Goal: Information Seeking & Learning: Learn about a topic

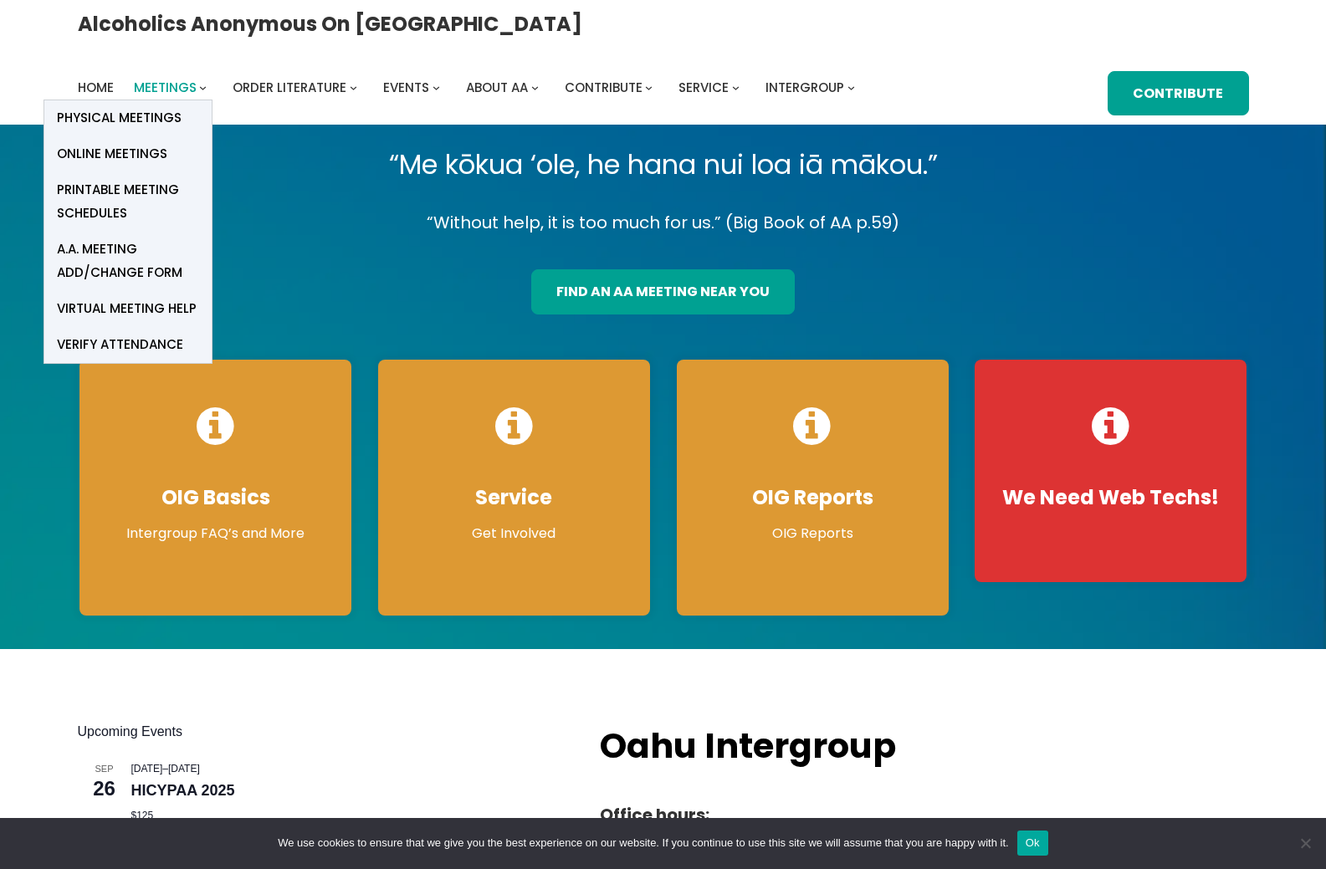
click at [197, 79] on span "Meetings" at bounding box center [165, 88] width 63 height 18
click at [167, 142] on span "Online Meetings" at bounding box center [112, 153] width 110 height 23
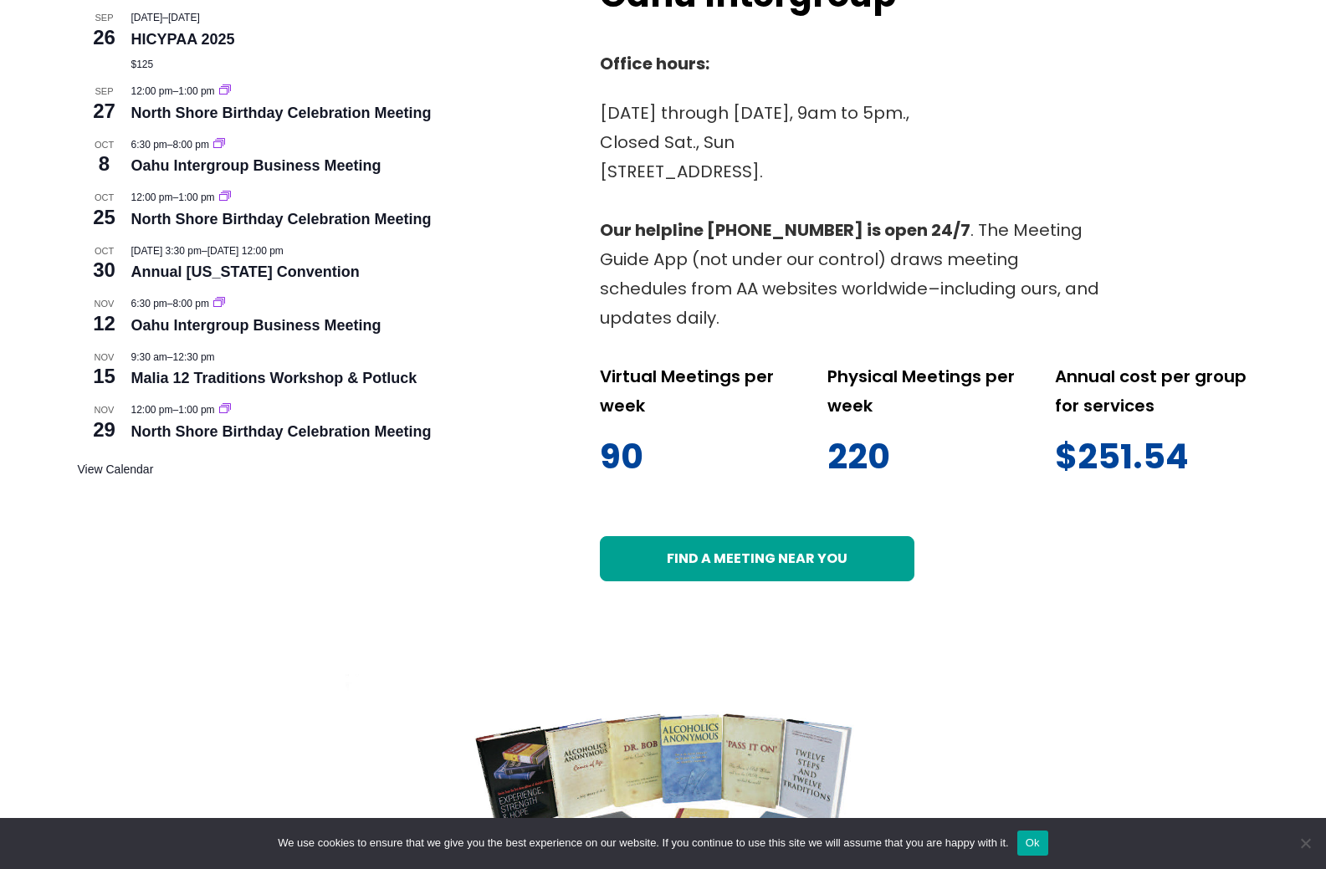
scroll to position [752, 0]
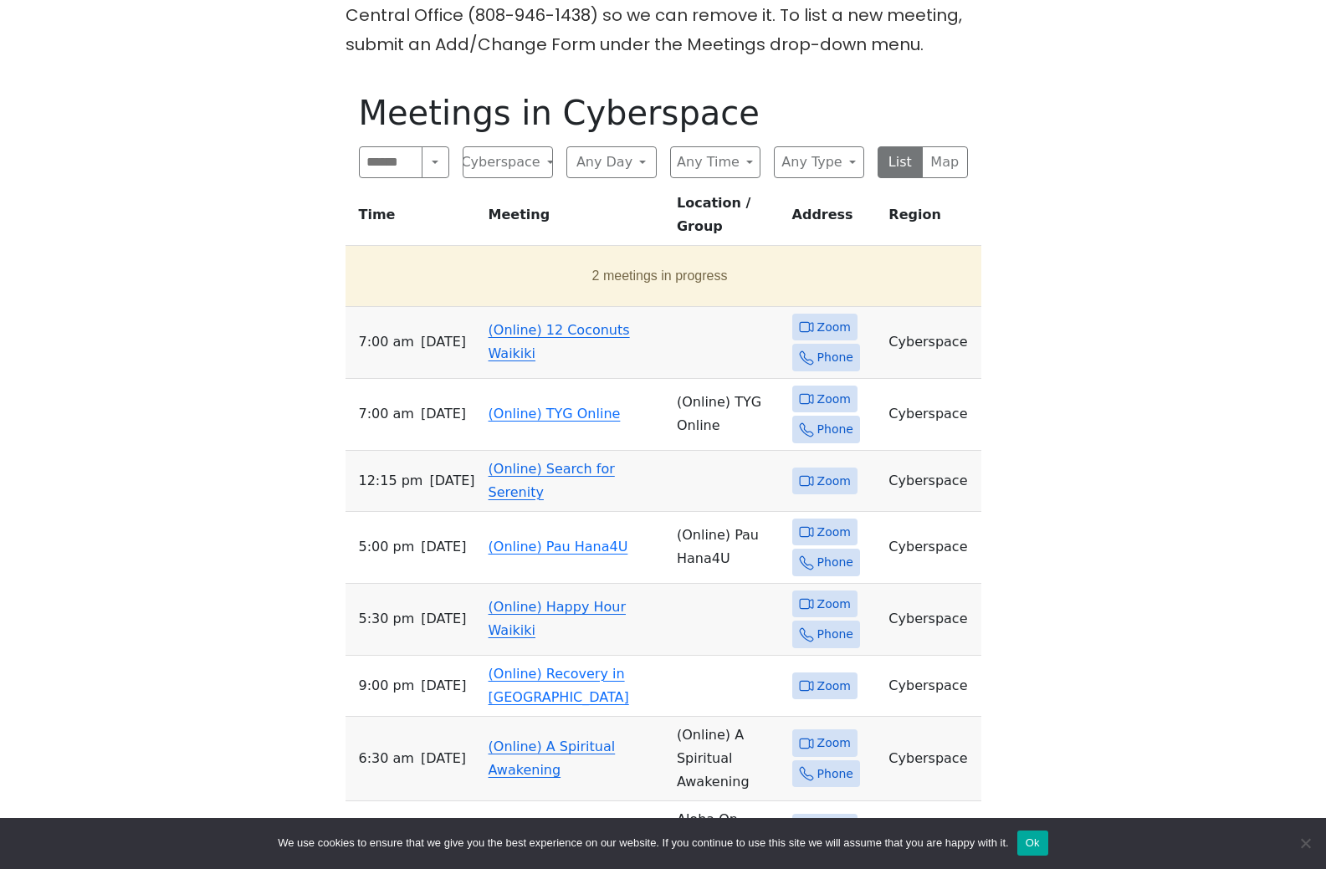
click at [818, 338] on span "Zoom" at bounding box center [834, 327] width 33 height 21
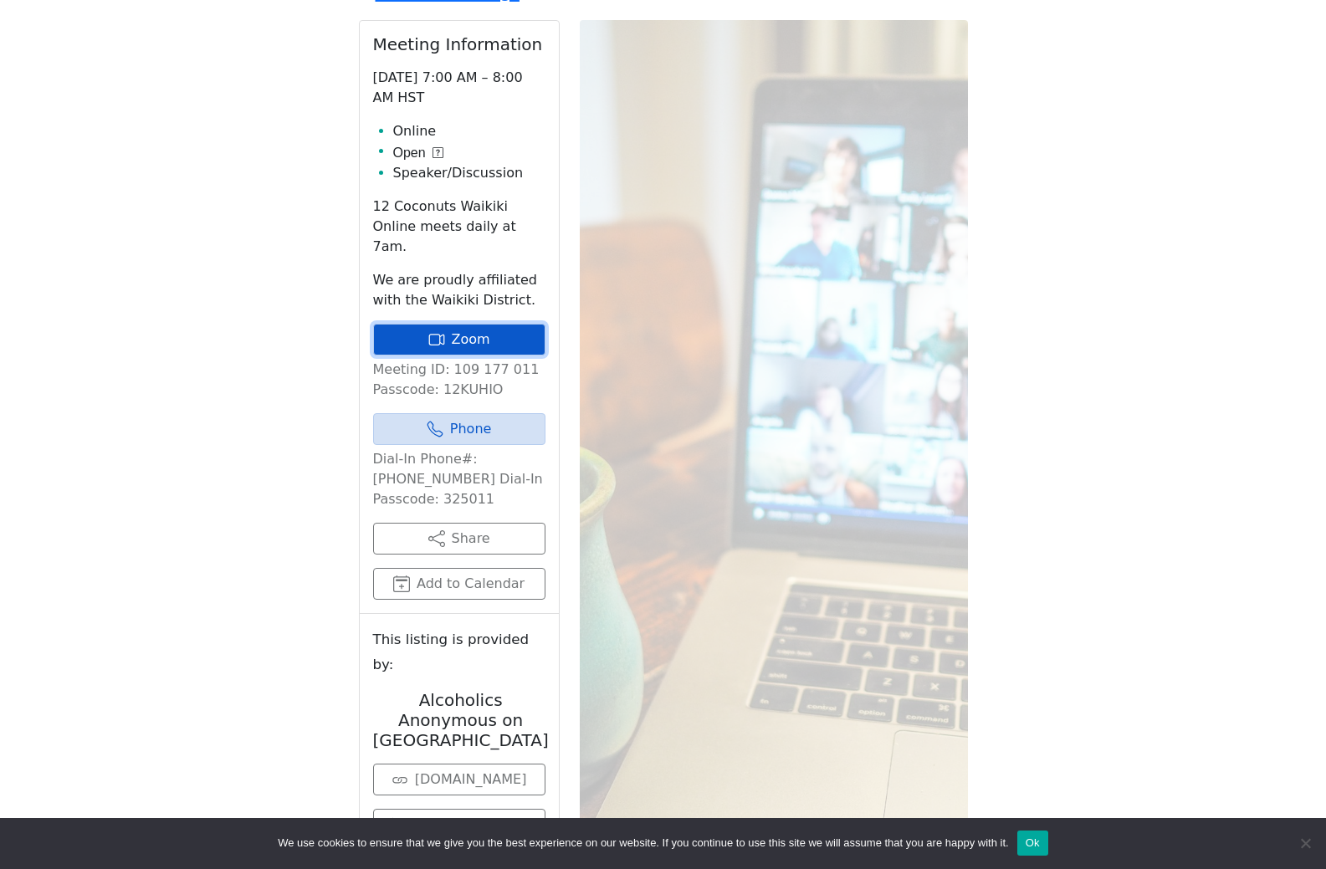
click at [458, 356] on link "Zoom" at bounding box center [459, 340] width 172 height 32
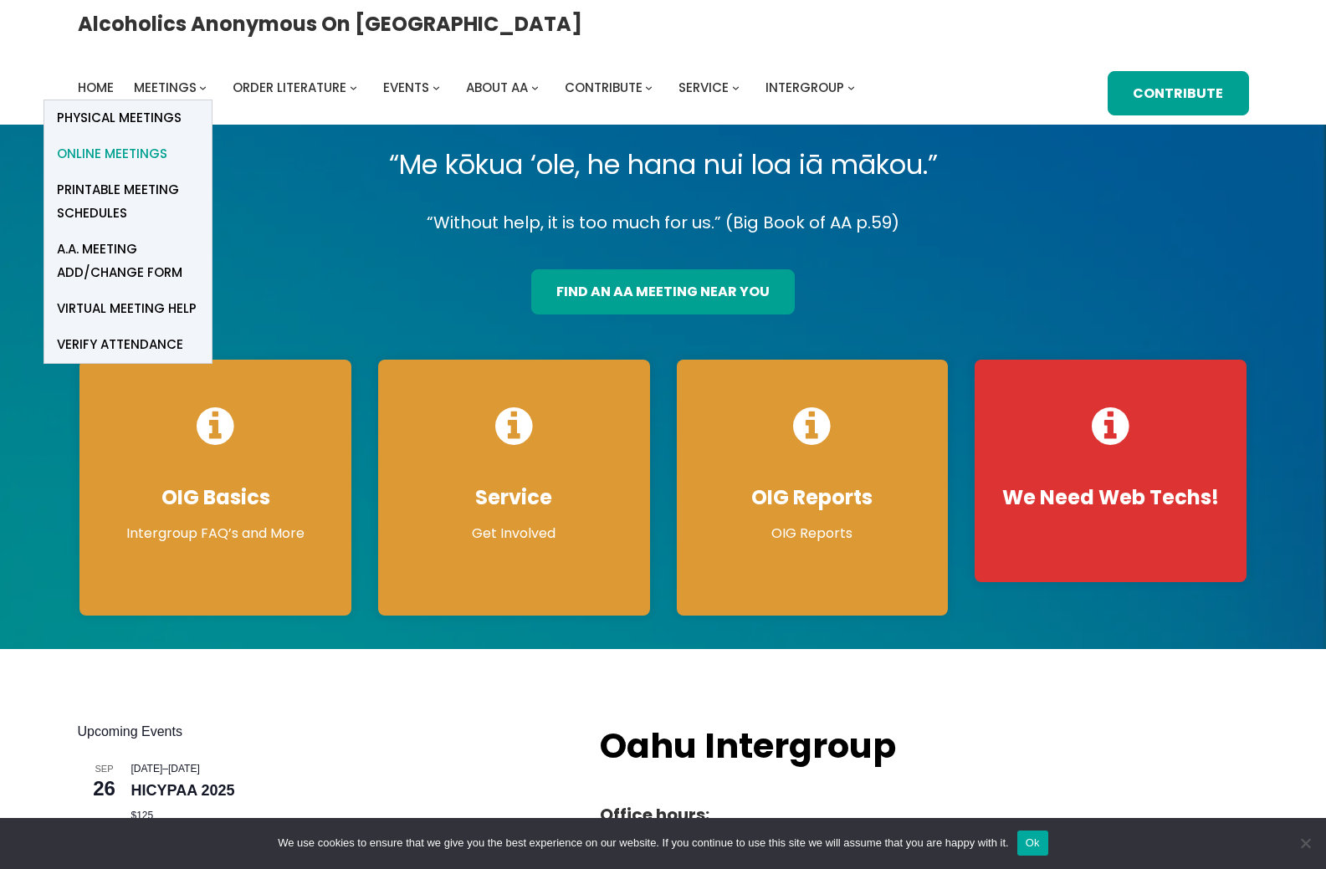
click at [167, 142] on span "Online Meetings" at bounding box center [112, 153] width 110 height 23
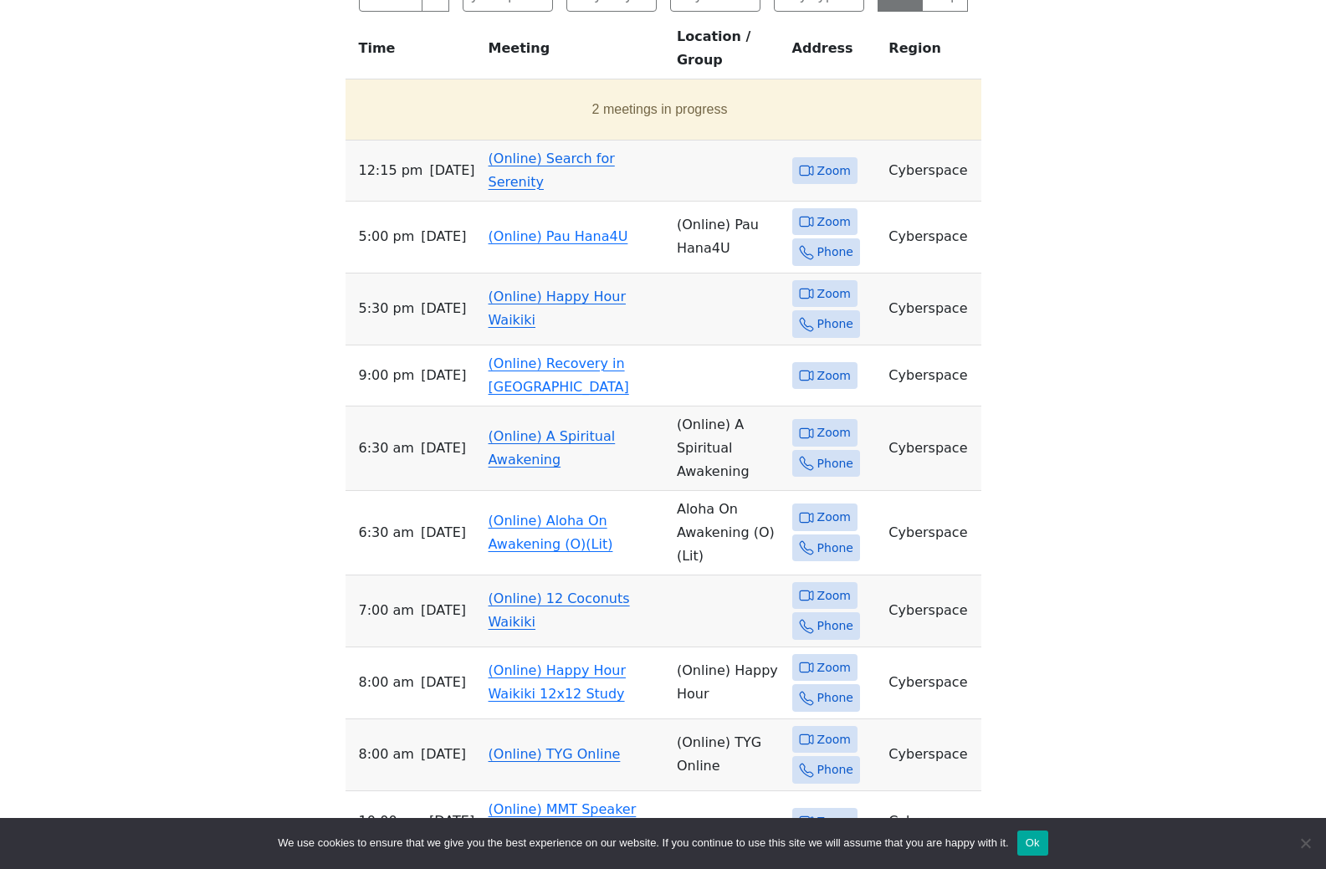
scroll to position [753, 0]
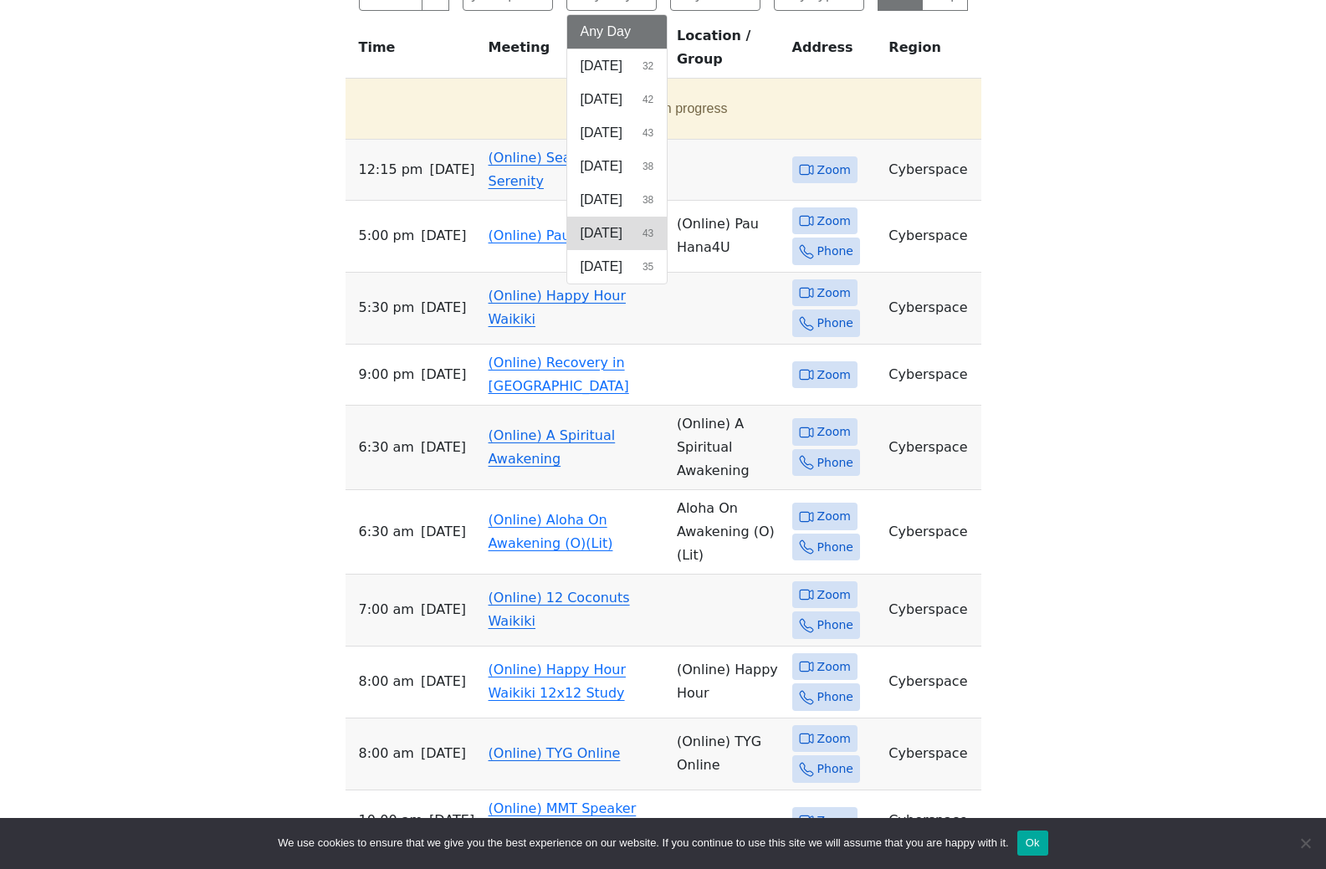
click at [620, 250] on button "Friday 43" at bounding box center [617, 233] width 100 height 33
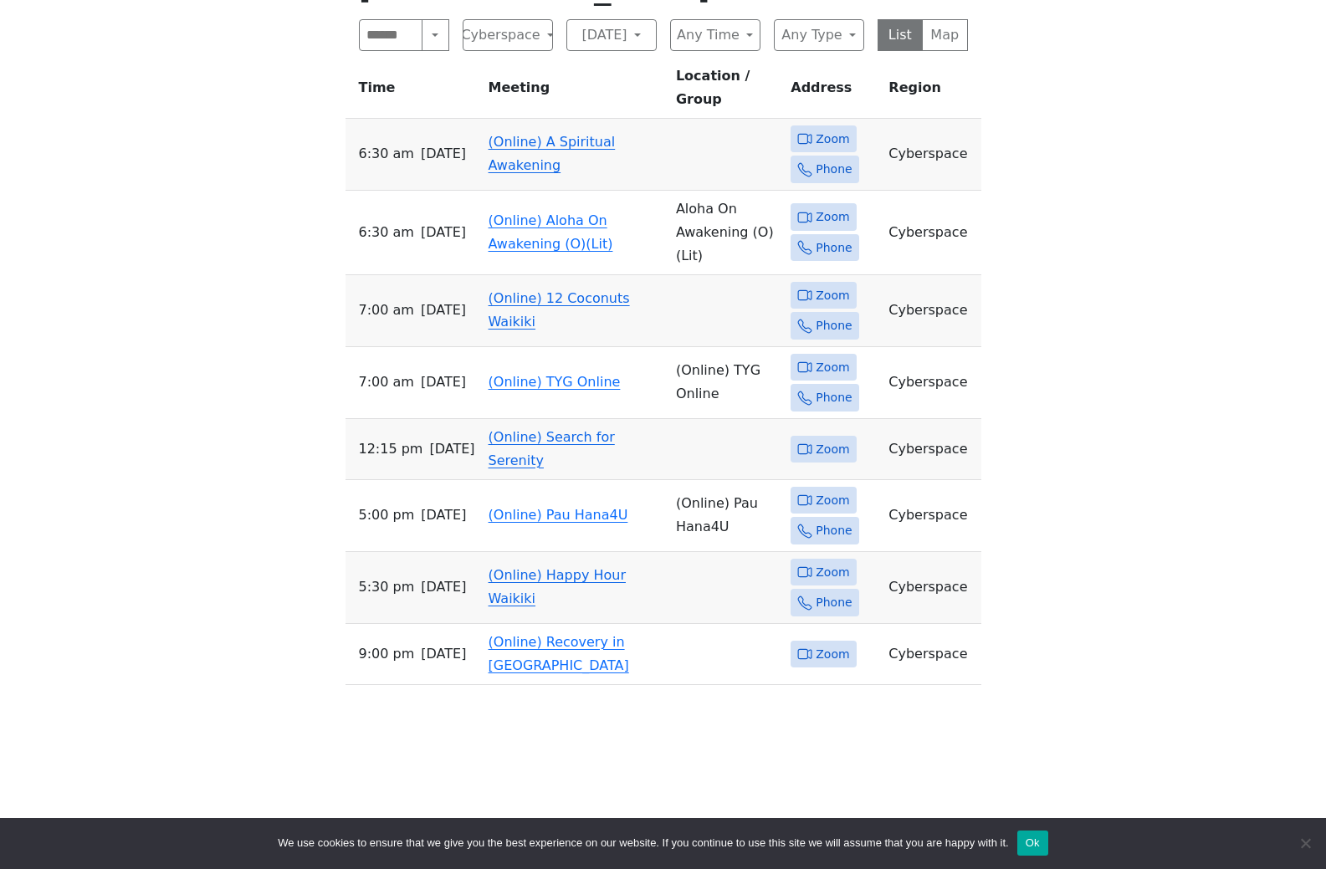
click at [823, 291] on span "Zoom" at bounding box center [832, 295] width 33 height 21
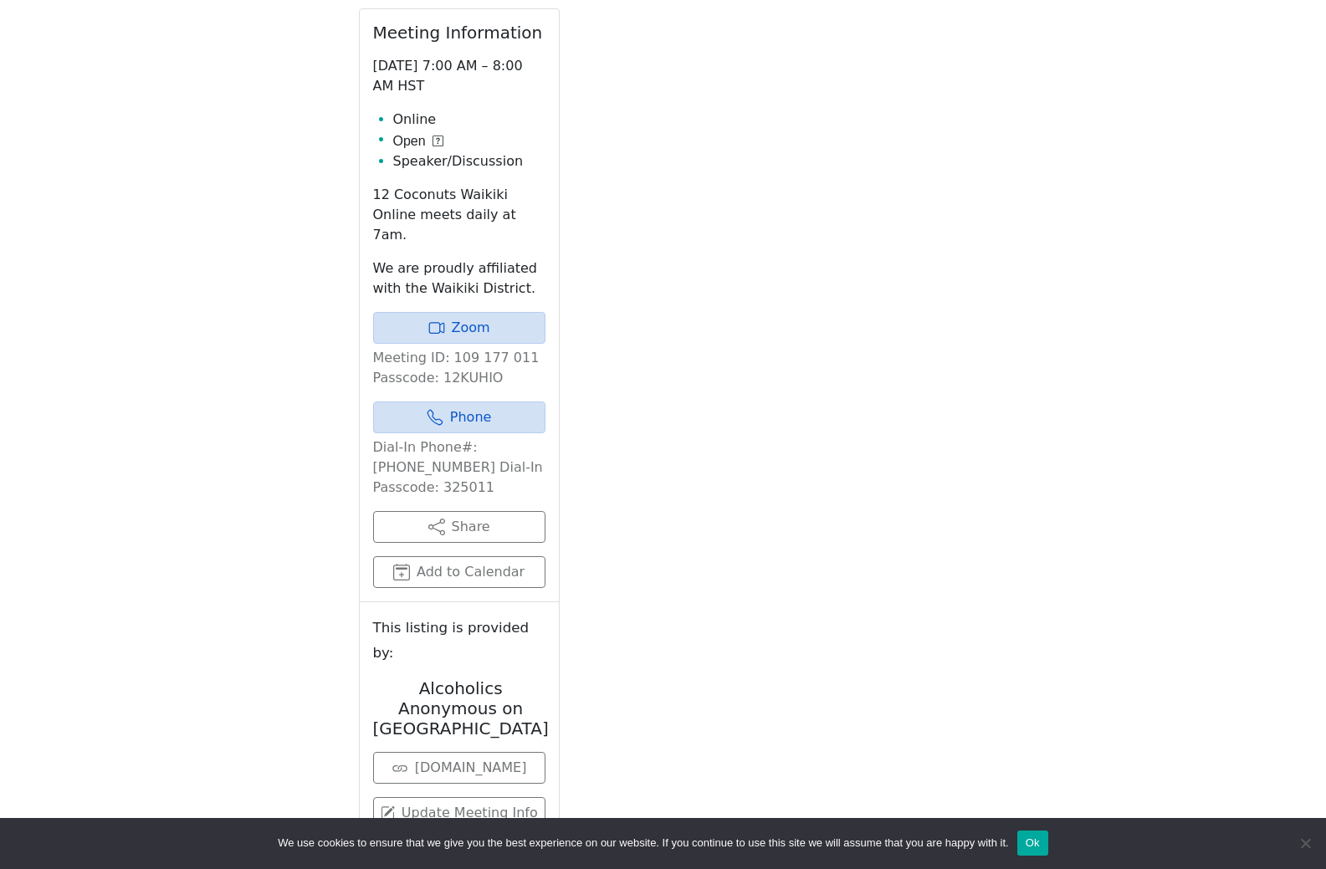
scroll to position [741, 0]
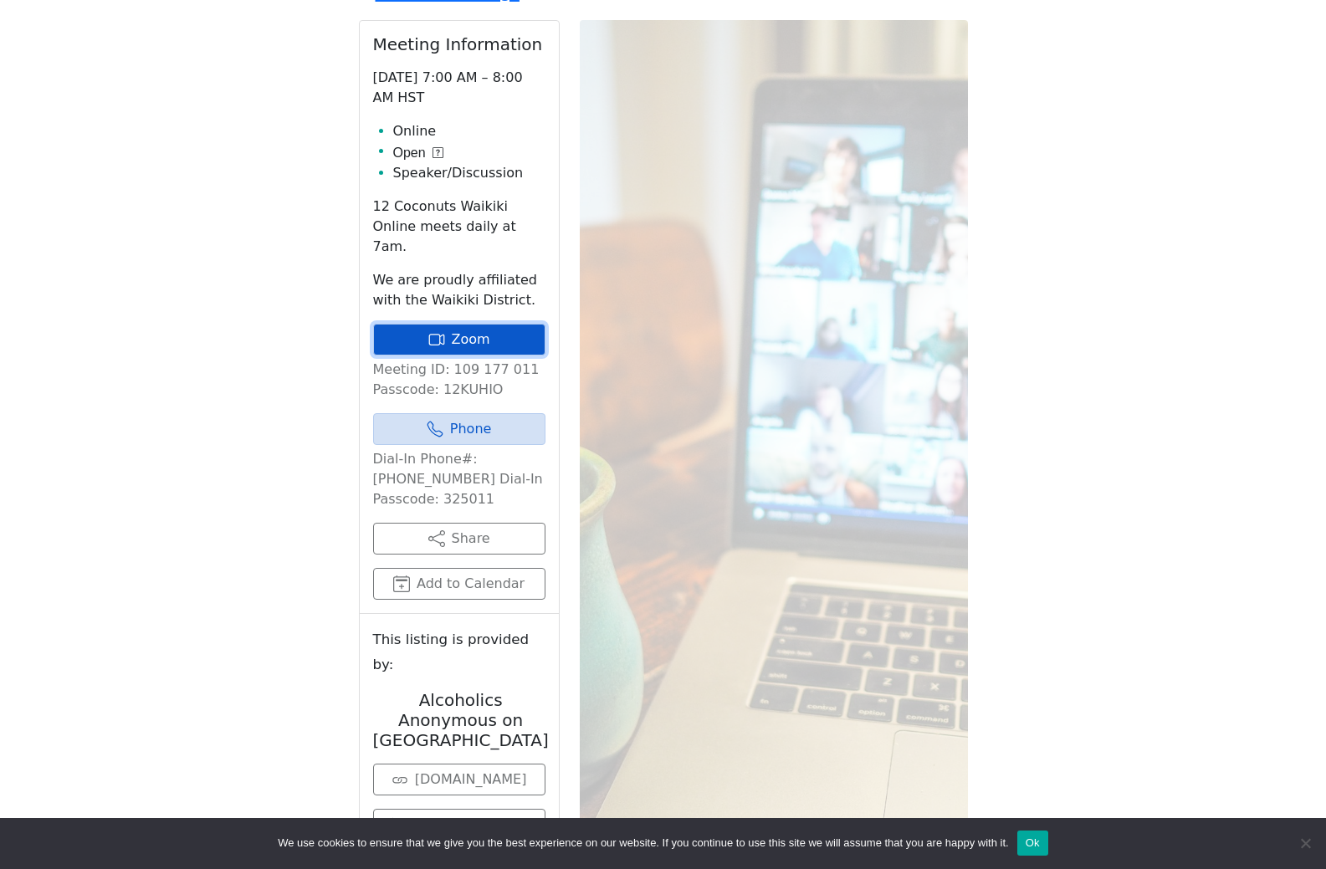
click at [500, 356] on link "Zoom" at bounding box center [459, 340] width 172 height 32
